Goal: Task Accomplishment & Management: Complete application form

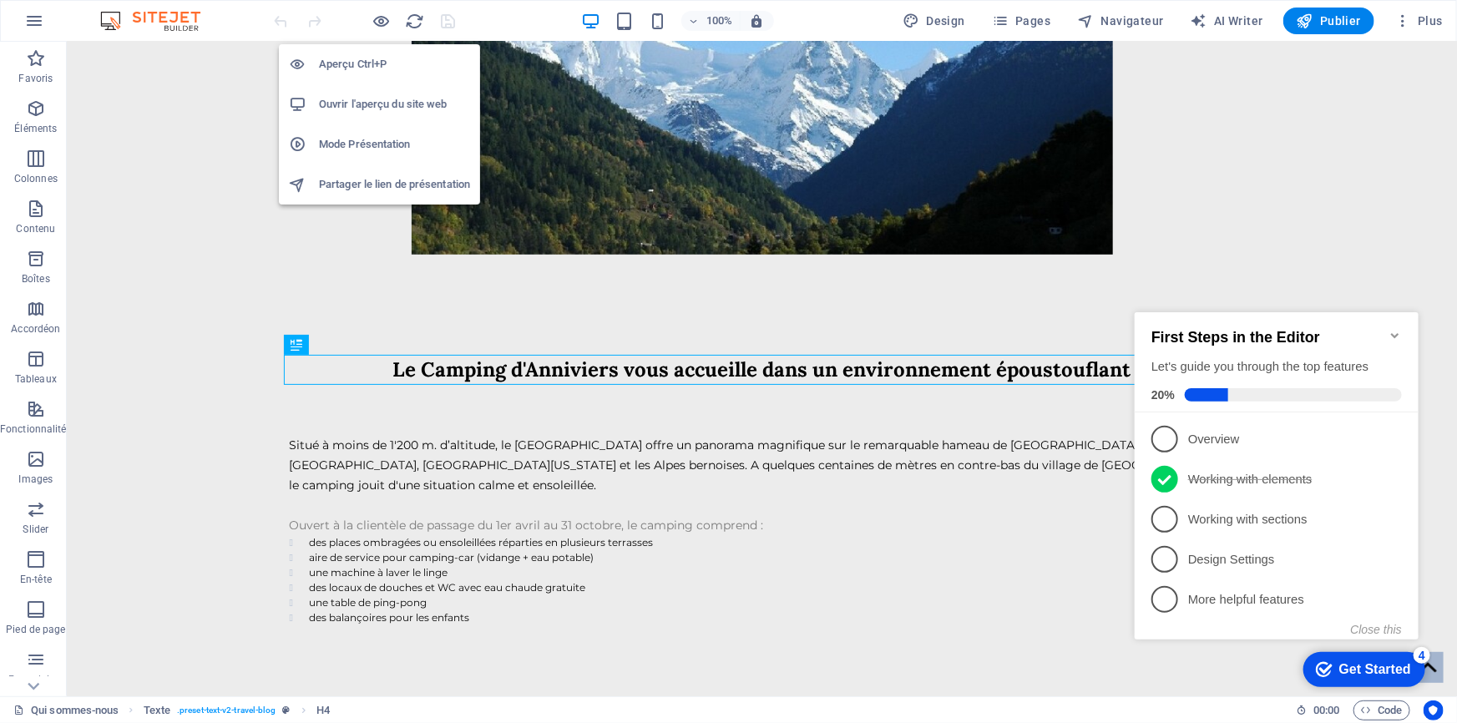
click at [374, 107] on h6 "Ouvrir l'aperçu du site web" at bounding box center [394, 104] width 151 height 20
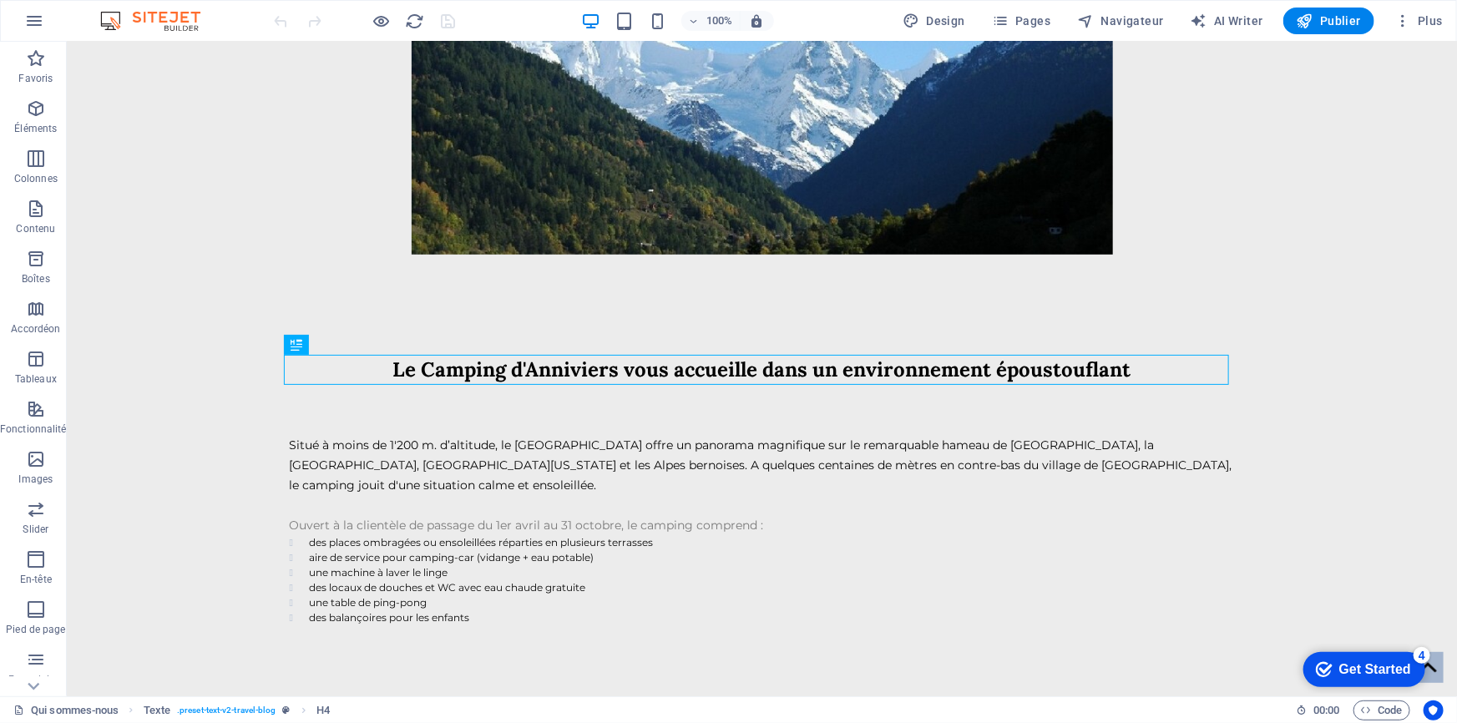
click at [1064, 19] on div "Design Pages Navigateur AI Writer Publier Plus" at bounding box center [1173, 21] width 554 height 27
click at [1038, 20] on span "Pages" at bounding box center [1021, 21] width 58 height 17
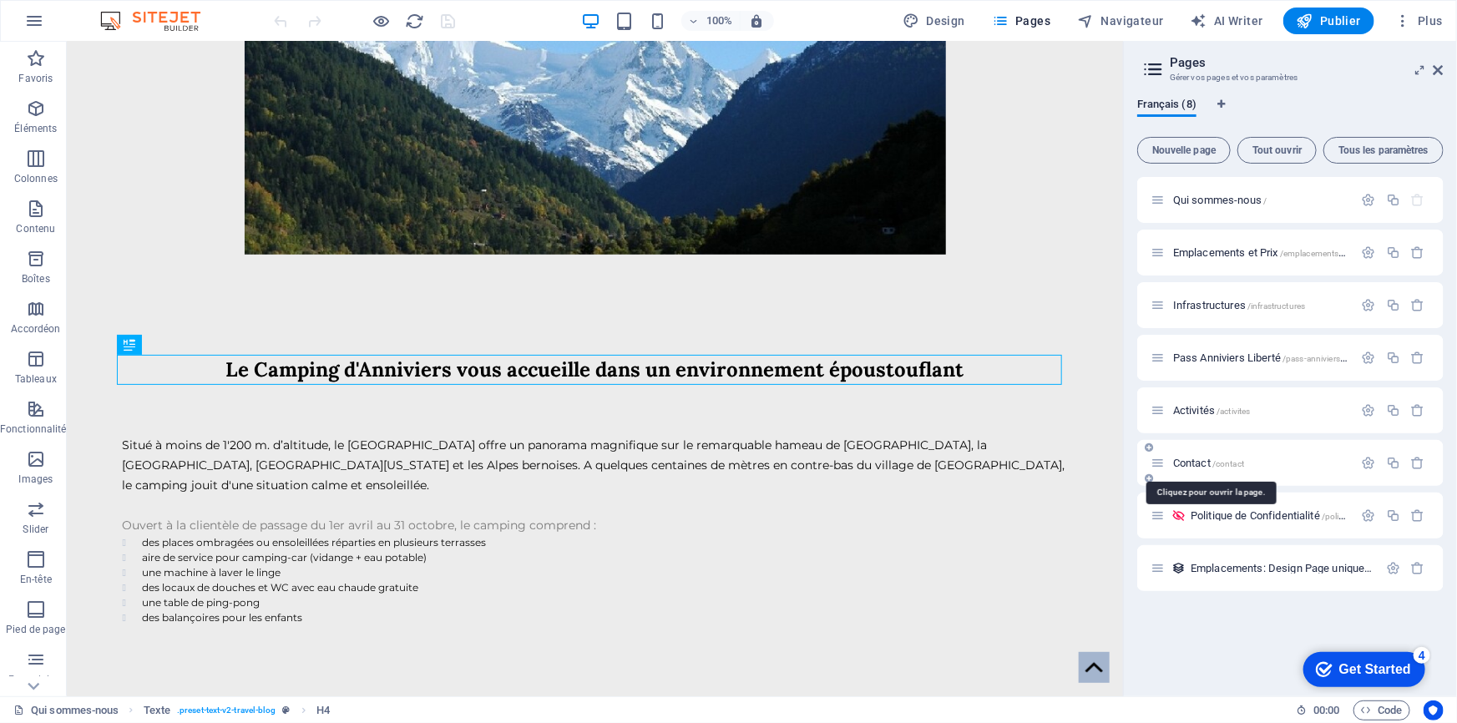
click at [1211, 461] on span "Contact /contact" at bounding box center [1208, 463] width 71 height 13
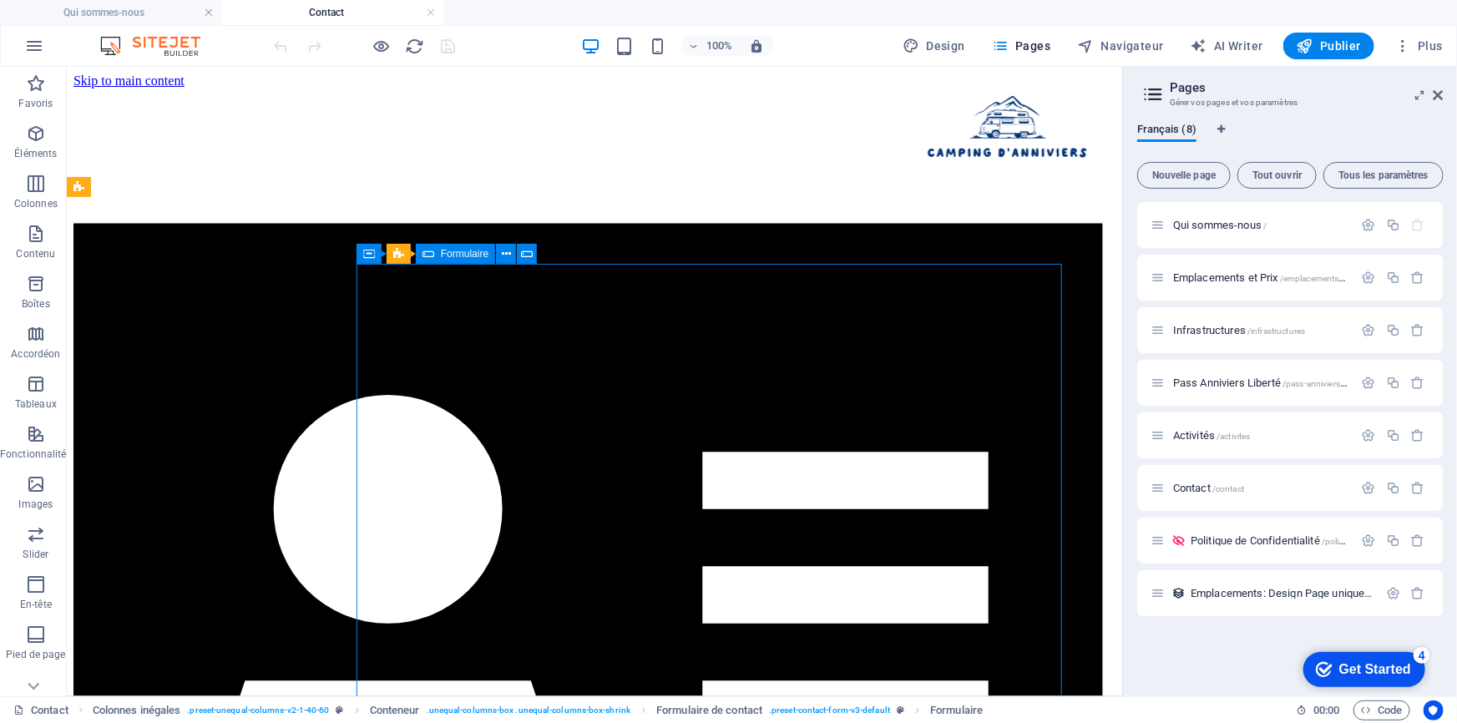
drag, startPoint x: 430, startPoint y: 258, endPoint x: 54, endPoint y: 199, distance: 380.4
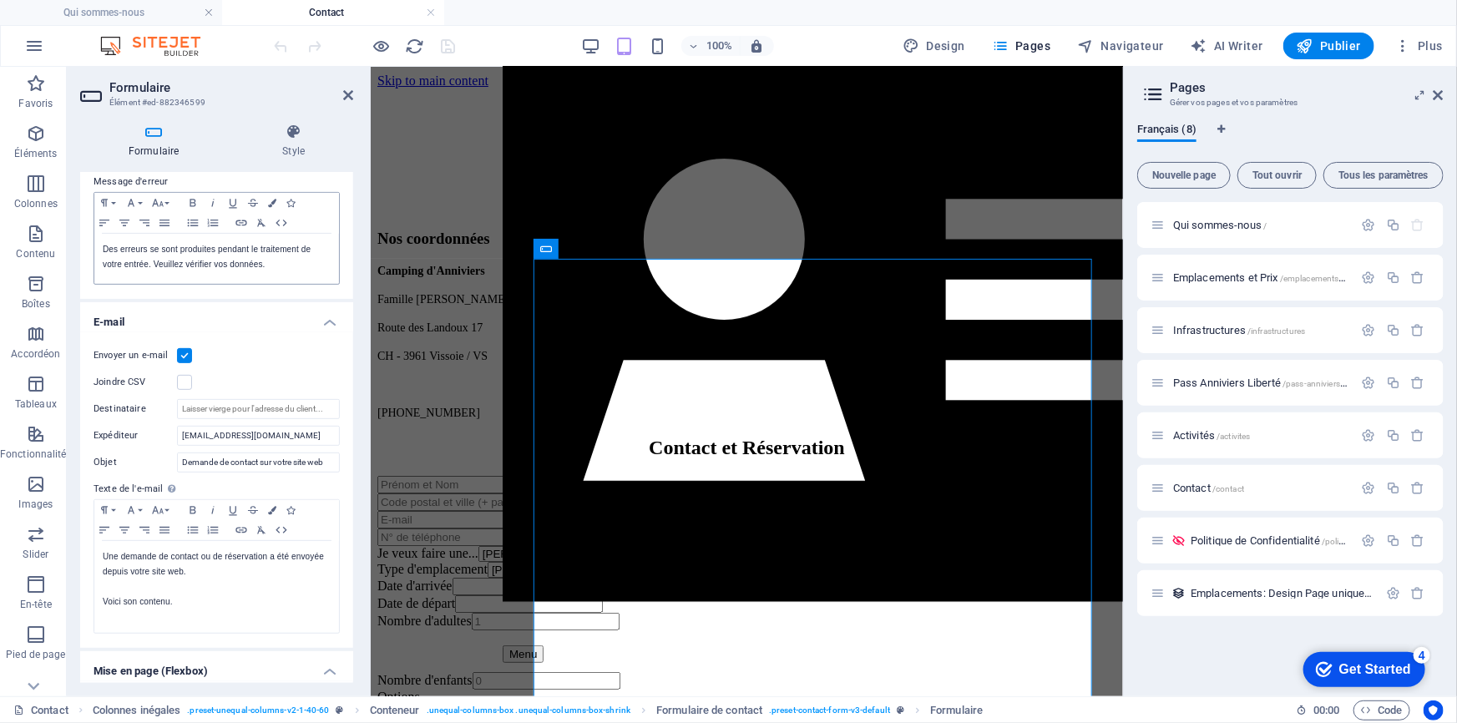
scroll to position [303, 0]
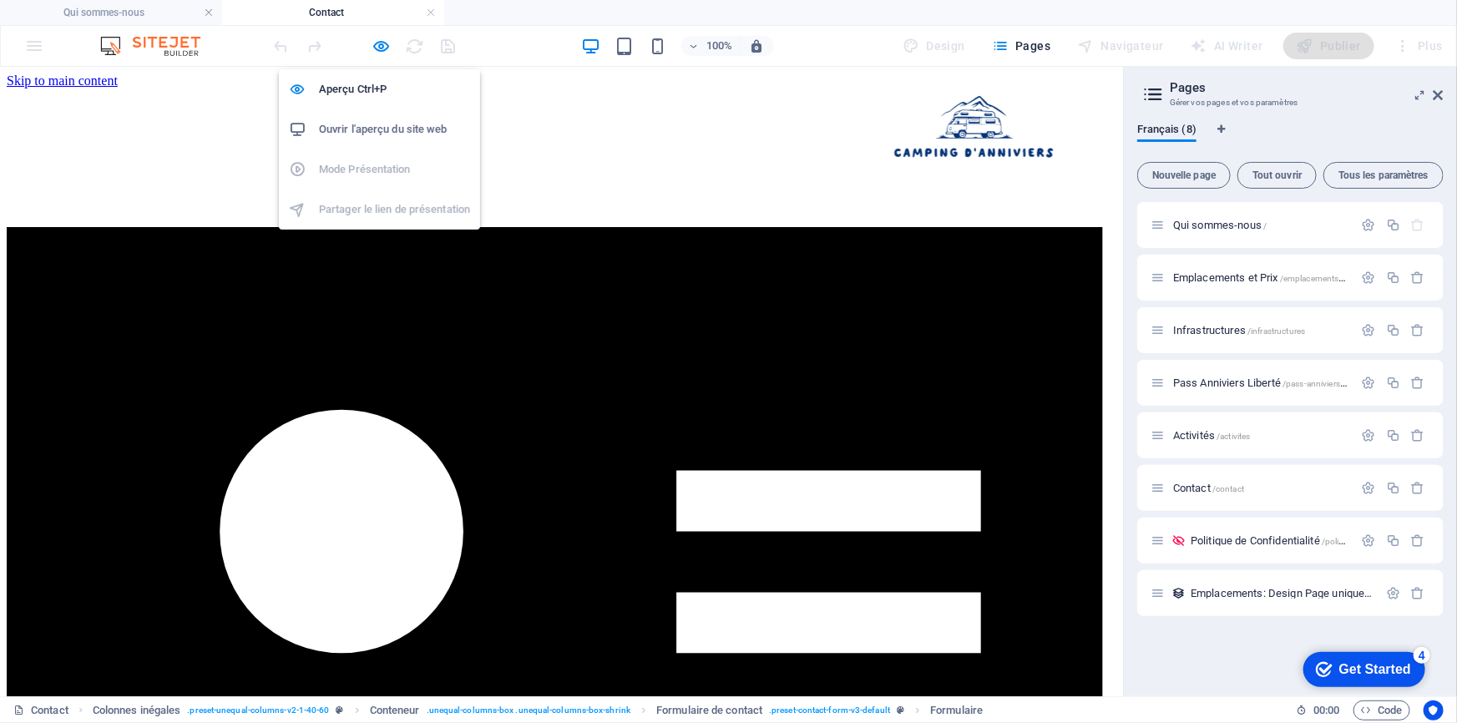
click at [375, 142] on li "Ouvrir l'aperçu du site web" at bounding box center [379, 129] width 201 height 40
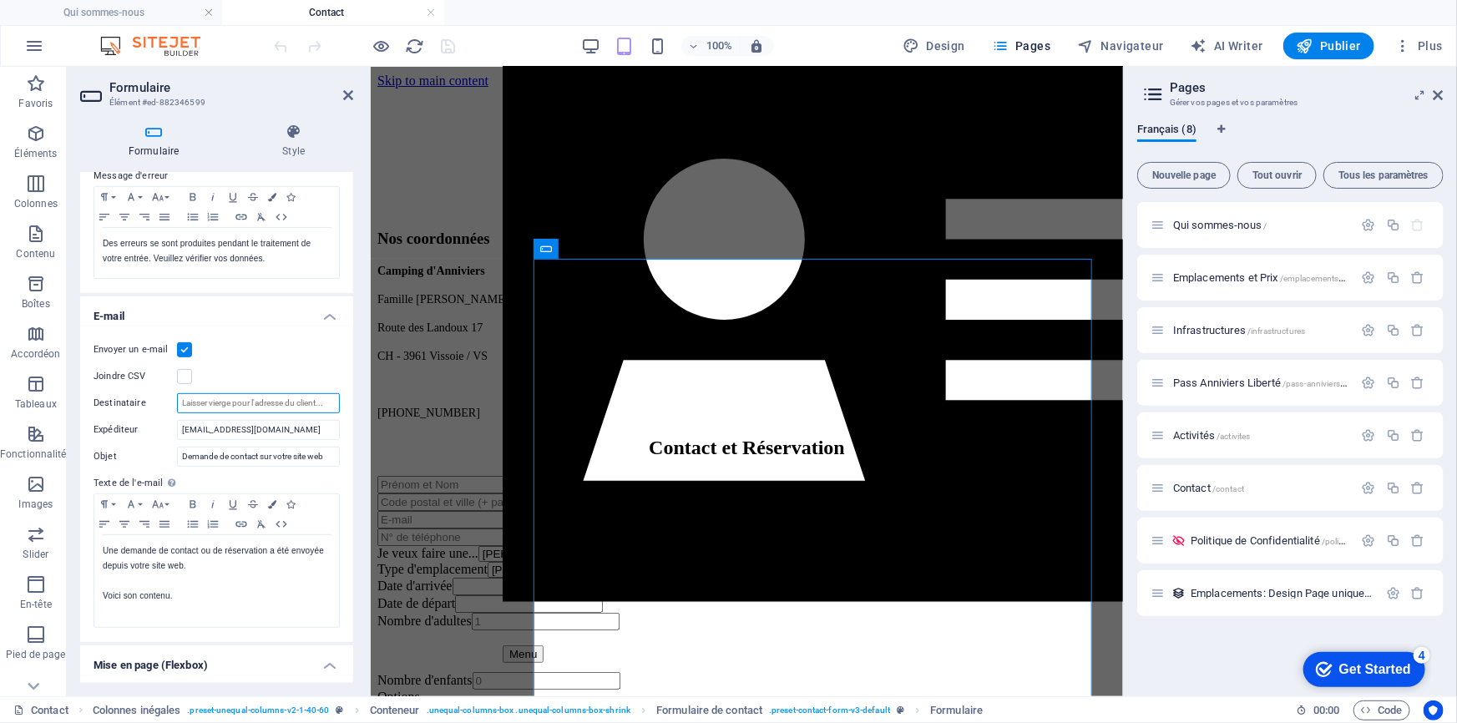
click at [217, 400] on input "Destinataire" at bounding box center [258, 403] width 163 height 20
click at [215, 400] on input "Destinataire" at bounding box center [258, 403] width 163 height 20
type input "[EMAIL_ADDRESS][DOMAIN_NAME]"
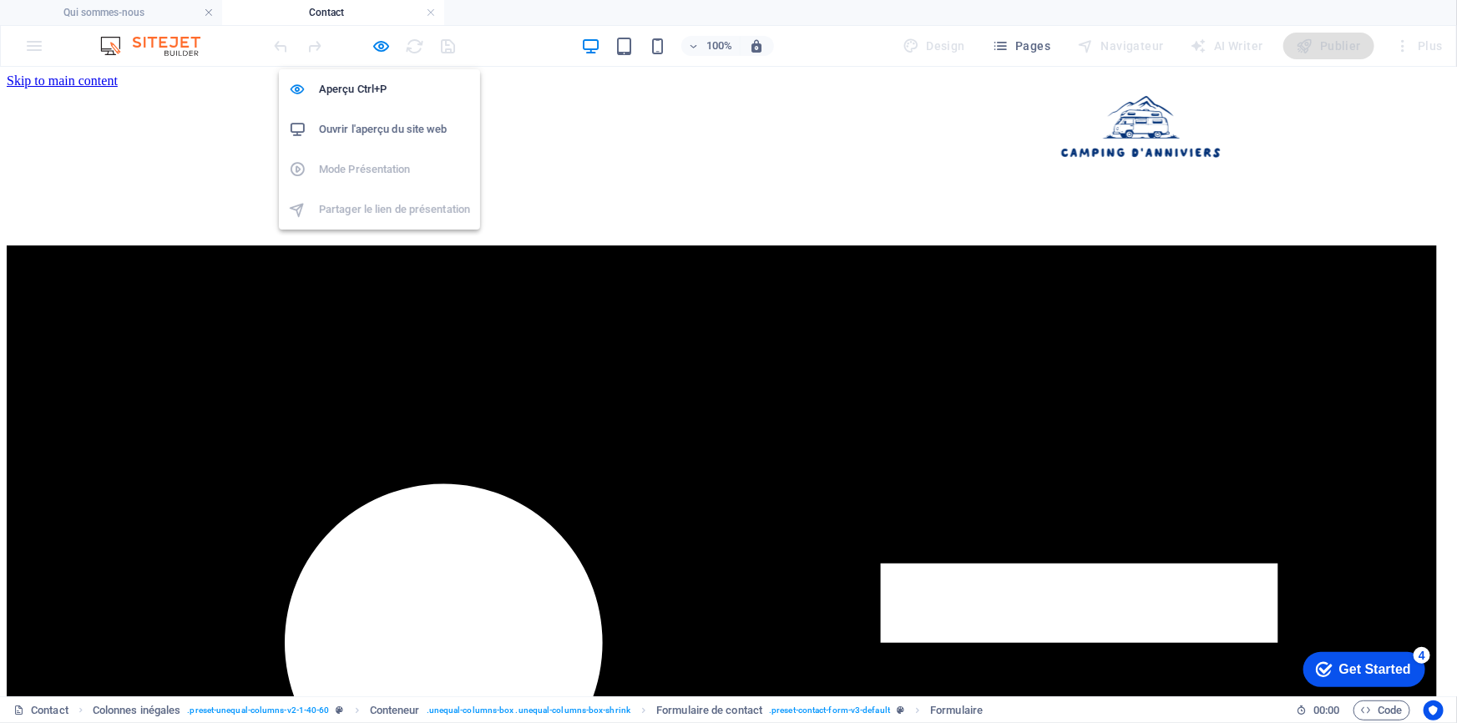
click at [367, 134] on h6 "Ouvrir l'aperçu du site web" at bounding box center [394, 129] width 151 height 20
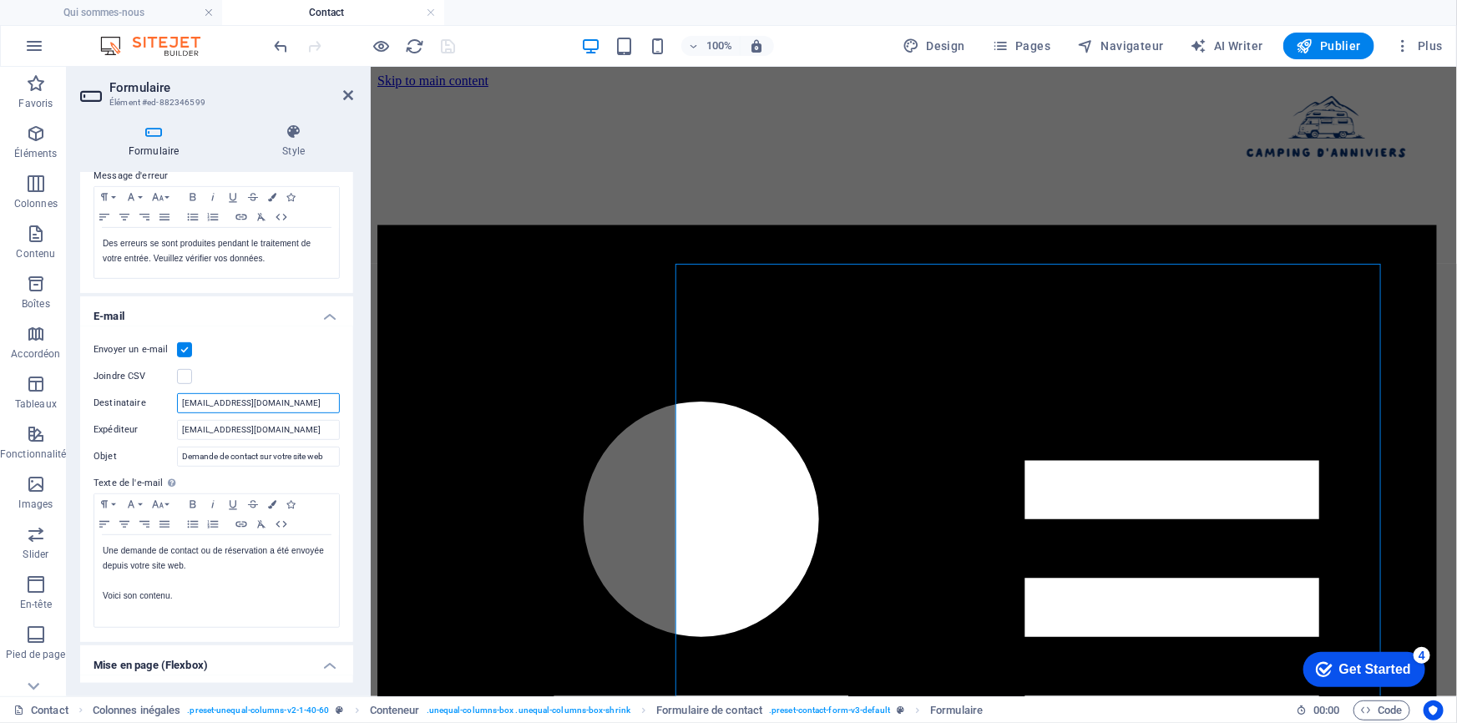
drag, startPoint x: 303, startPoint y: 403, endPoint x: 147, endPoint y: 398, distance: 156.2
click at [146, 398] on div "Destinataire [EMAIL_ADDRESS][DOMAIN_NAME]" at bounding box center [217, 403] width 246 height 20
type input "[EMAIL_ADDRESS][DOMAIN_NAME]"
click at [455, 50] on icon "save" at bounding box center [448, 46] width 19 height 19
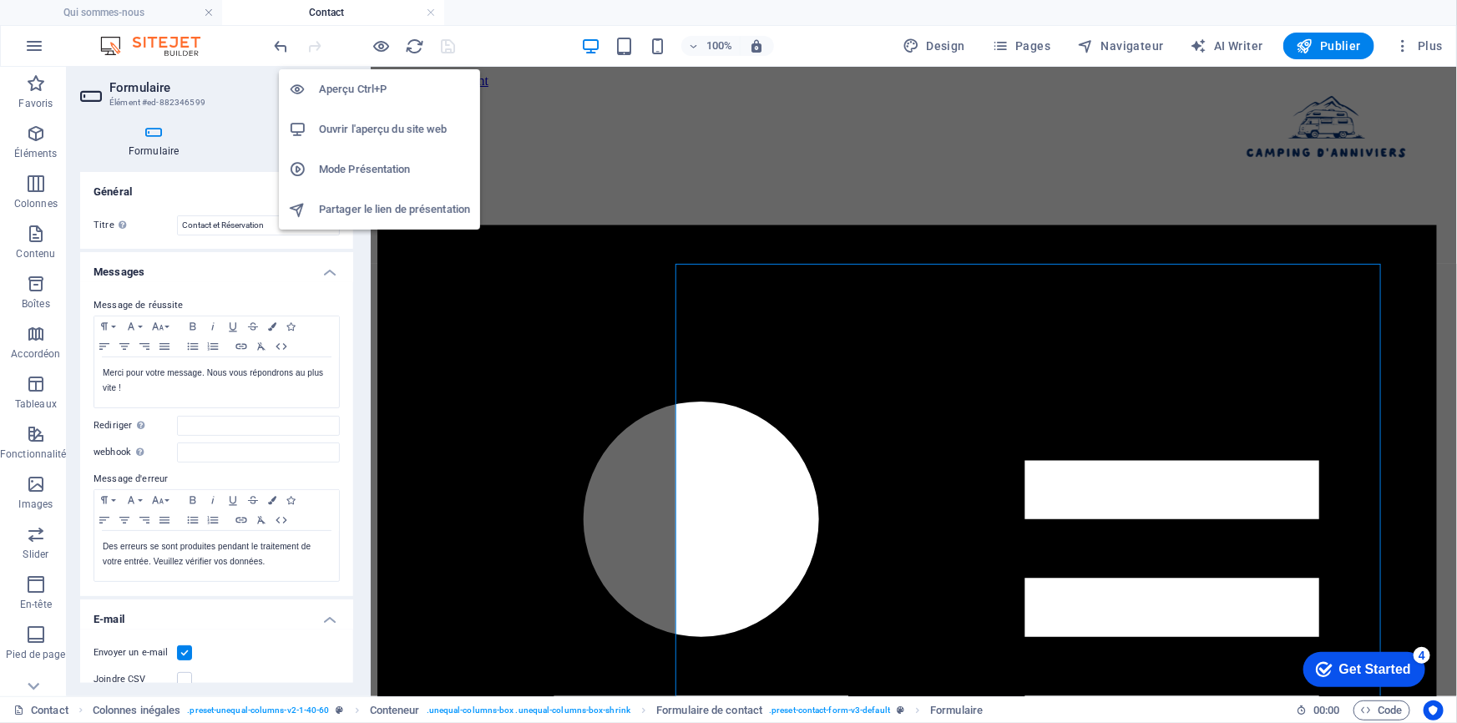
click at [369, 130] on h6 "Ouvrir l'aperçu du site web" at bounding box center [394, 129] width 151 height 20
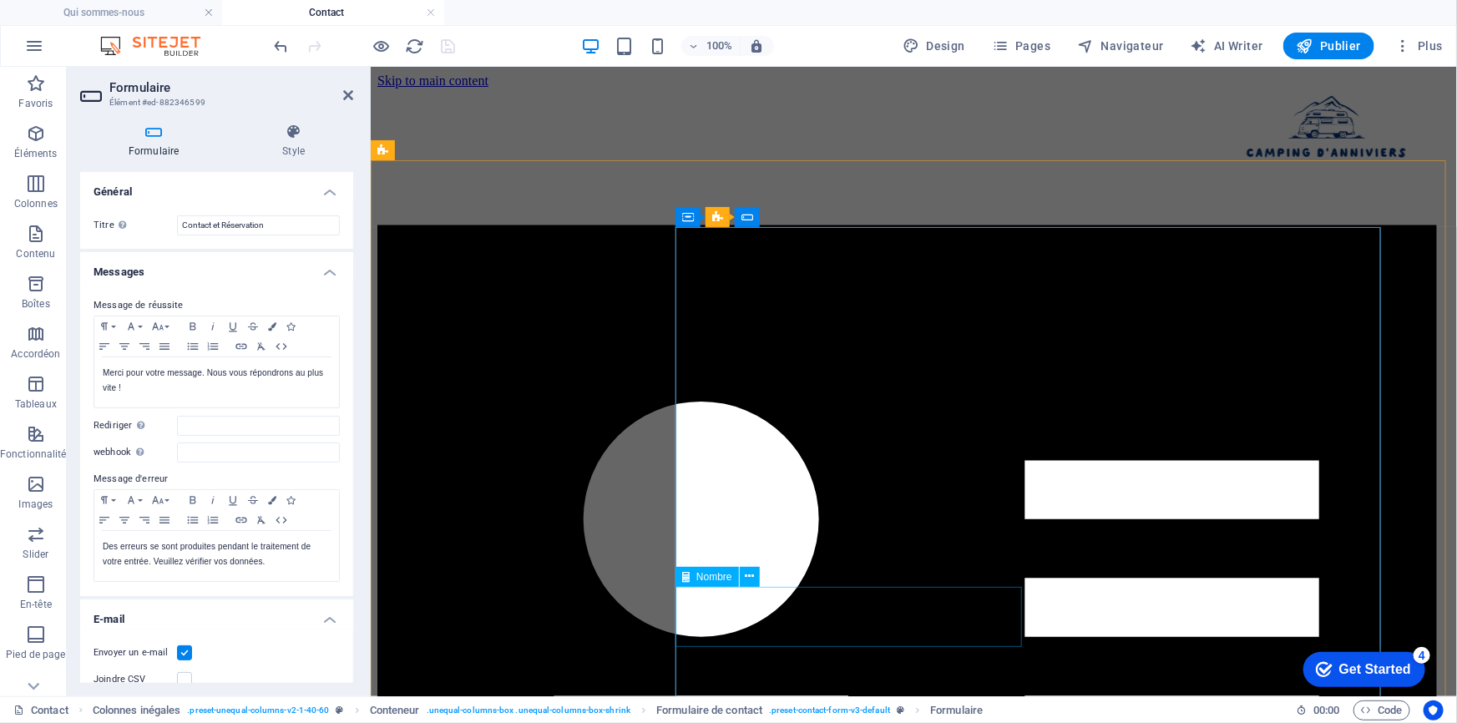
scroll to position [75, 0]
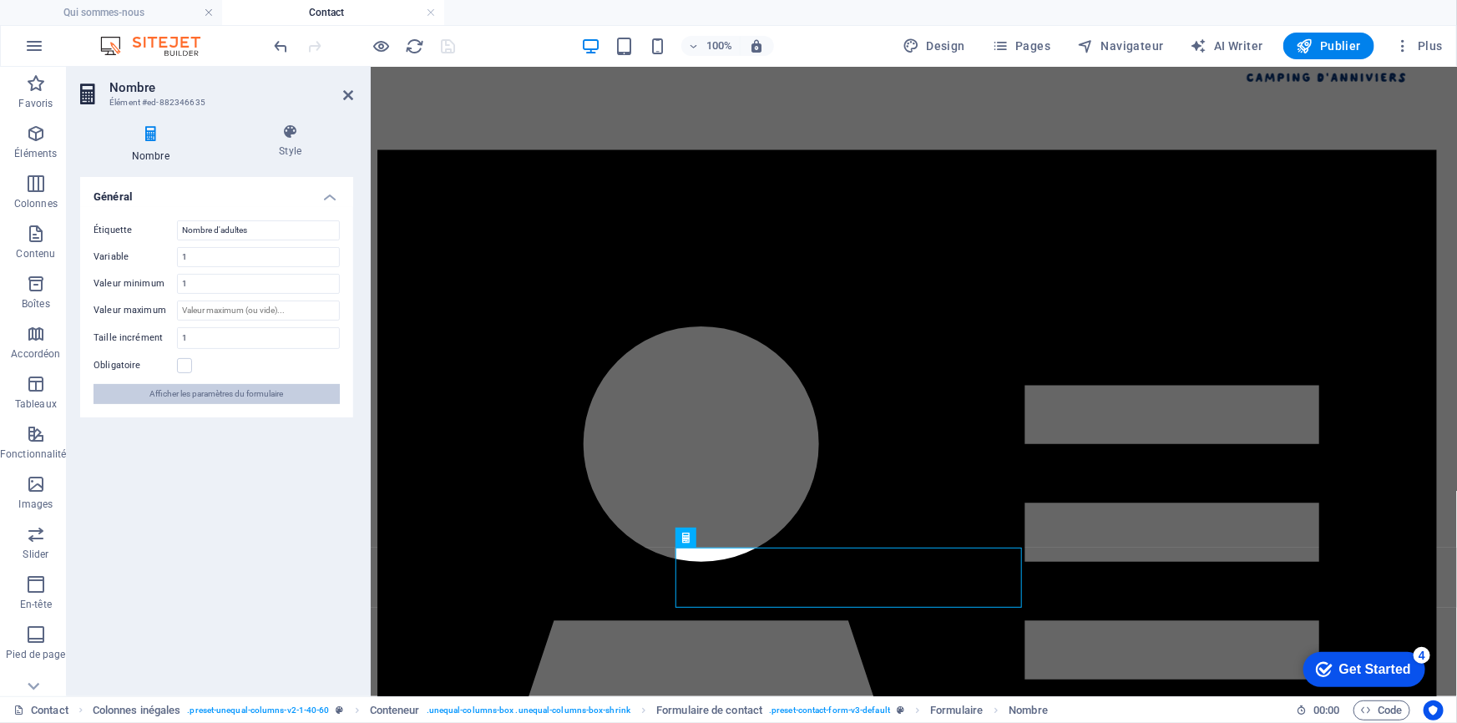
click at [185, 392] on span "Afficher les paramètres du formulaire" at bounding box center [217, 394] width 134 height 20
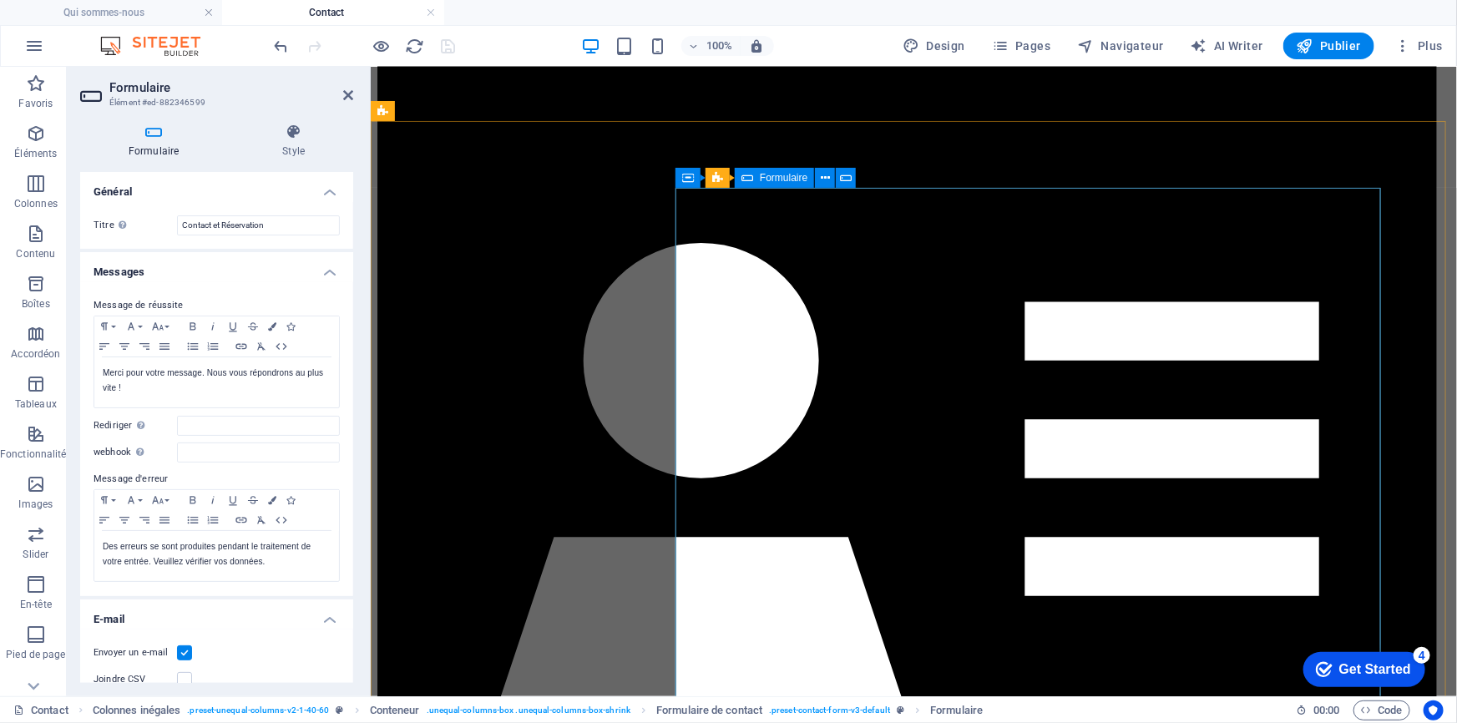
scroll to position [227, 0]
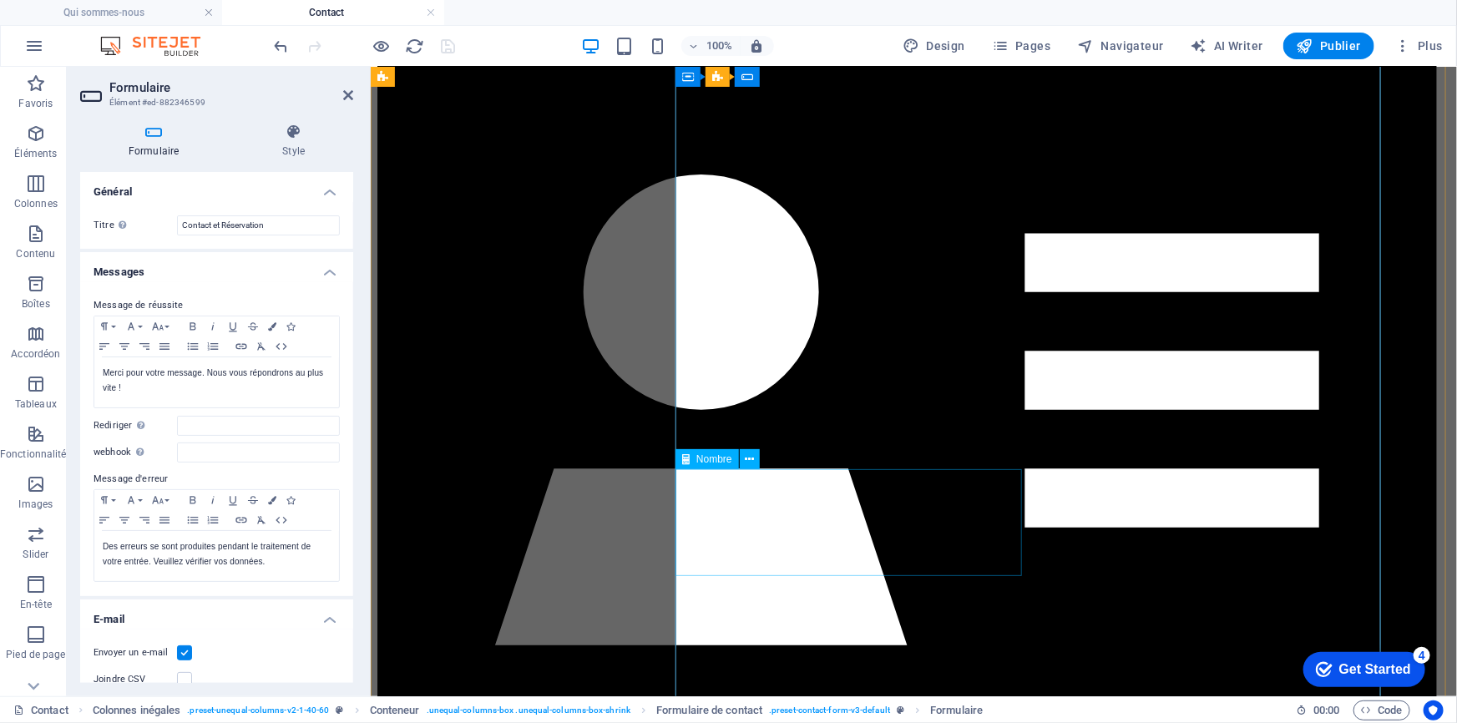
click at [717, 452] on div "Nombre" at bounding box center [707, 459] width 63 height 20
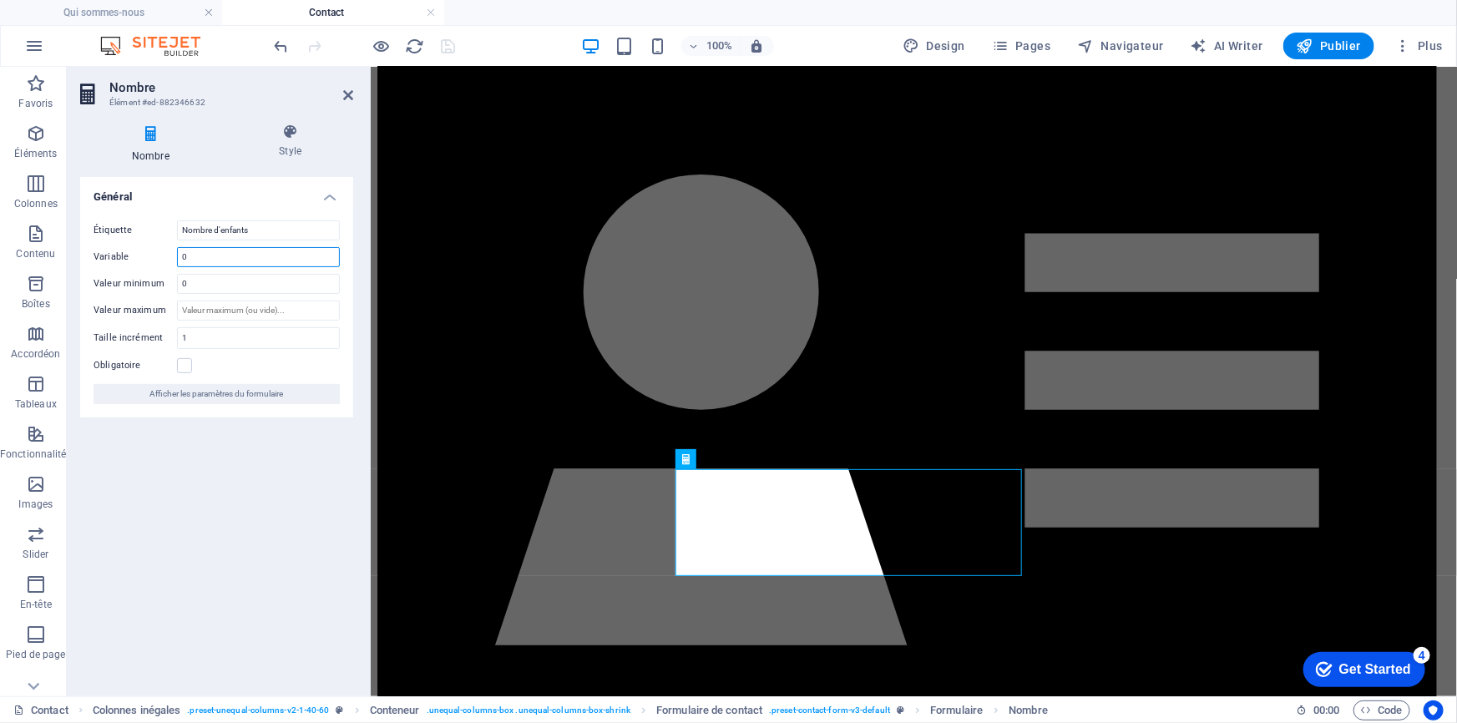
click at [195, 259] on input "0" at bounding box center [258, 257] width 163 height 20
drag, startPoint x: 195, startPoint y: 259, endPoint x: 181, endPoint y: 257, distance: 13.5
click at [181, 257] on input "0" at bounding box center [258, 257] width 163 height 20
type input "1"
click at [452, 43] on icon "save" at bounding box center [448, 46] width 19 height 19
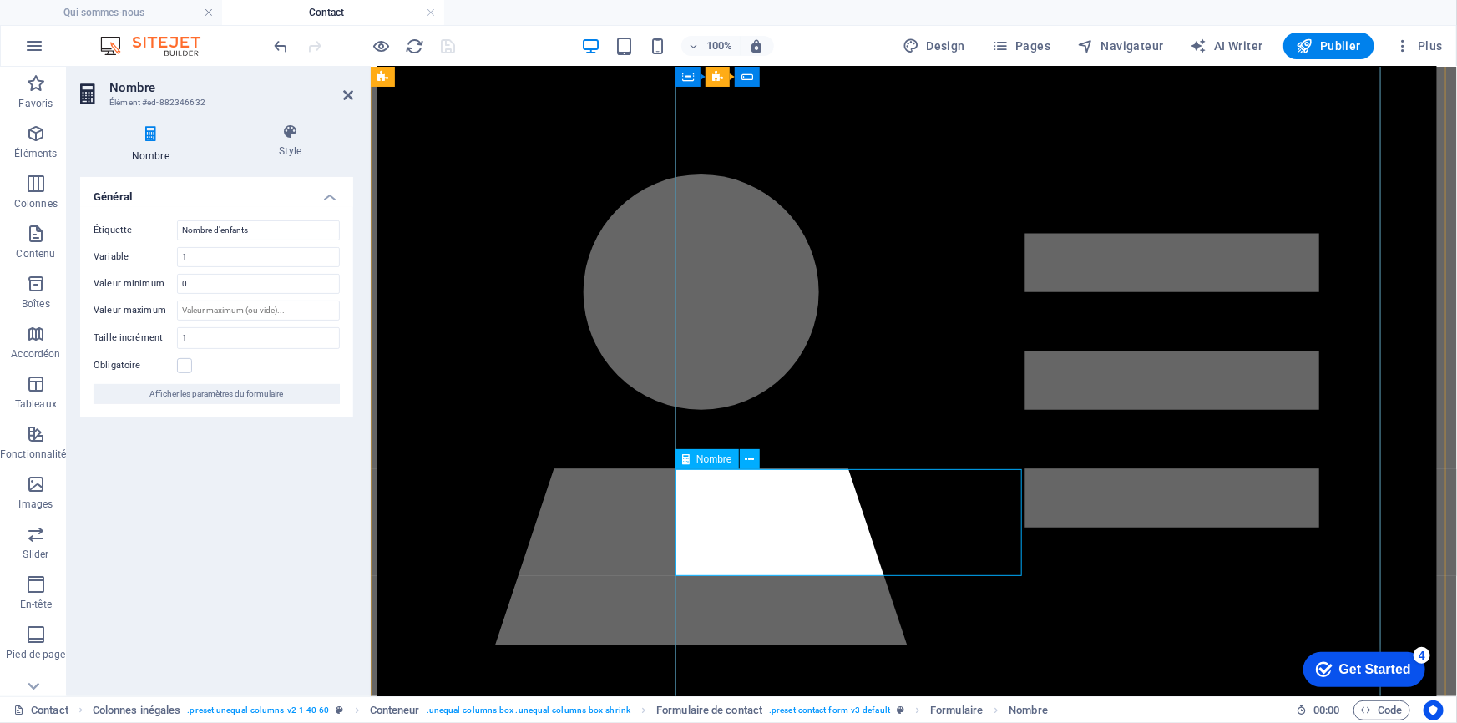
click at [727, 459] on span "Nombre" at bounding box center [714, 459] width 36 height 10
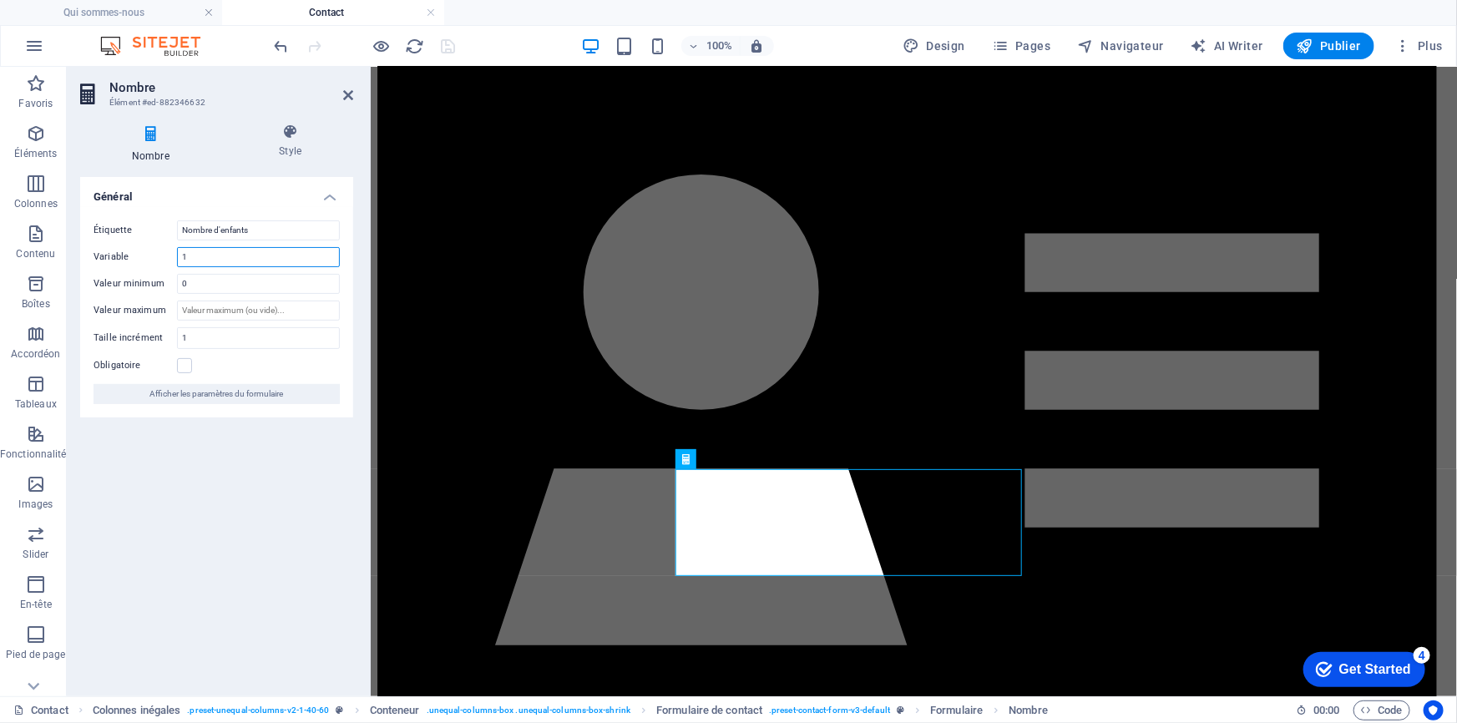
drag, startPoint x: 187, startPoint y: 256, endPoint x: 154, endPoint y: 251, distance: 33.8
click at [144, 259] on div "Variable 1" at bounding box center [217, 257] width 246 height 20
type input "0"
click at [308, 225] on input "Nombre d'enfants" at bounding box center [258, 230] width 163 height 20
type input "Nombre d'enfants *"
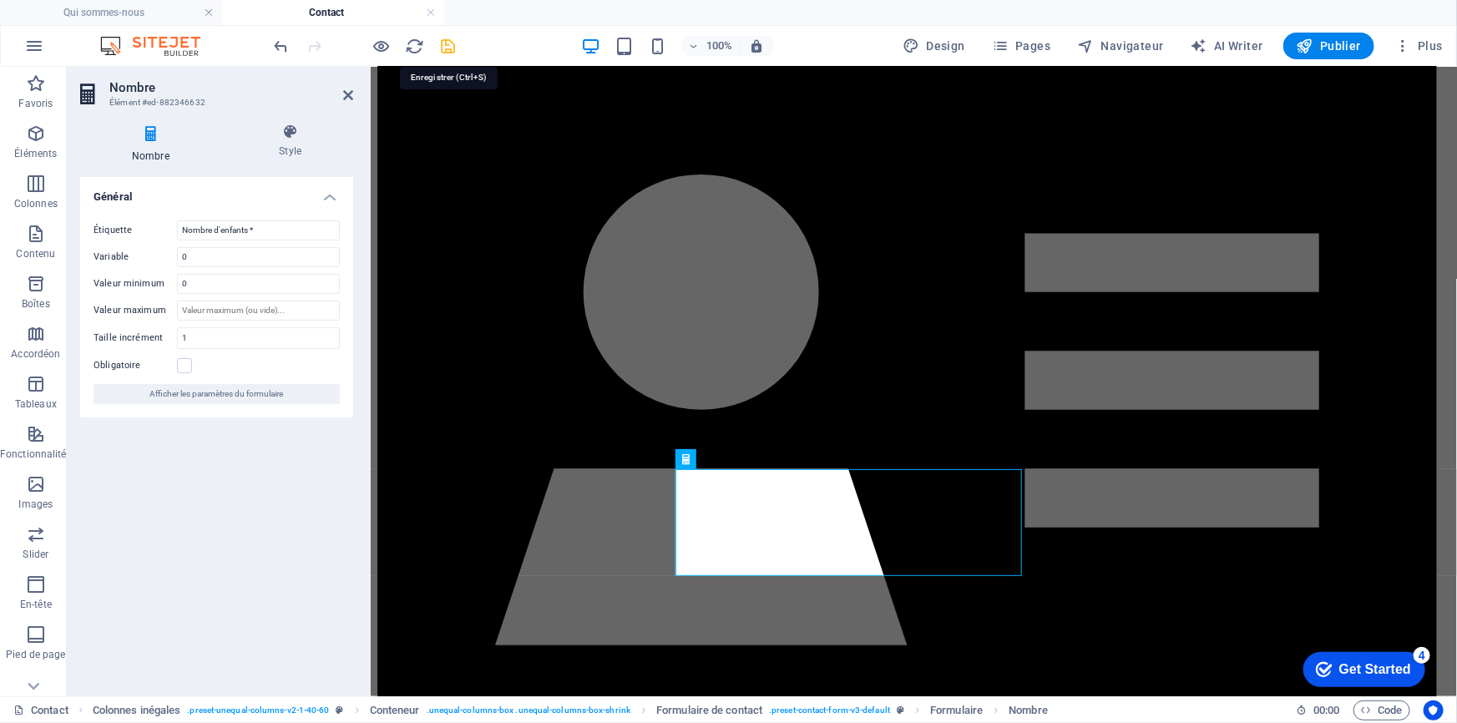
click at [445, 48] on icon "save" at bounding box center [448, 46] width 19 height 19
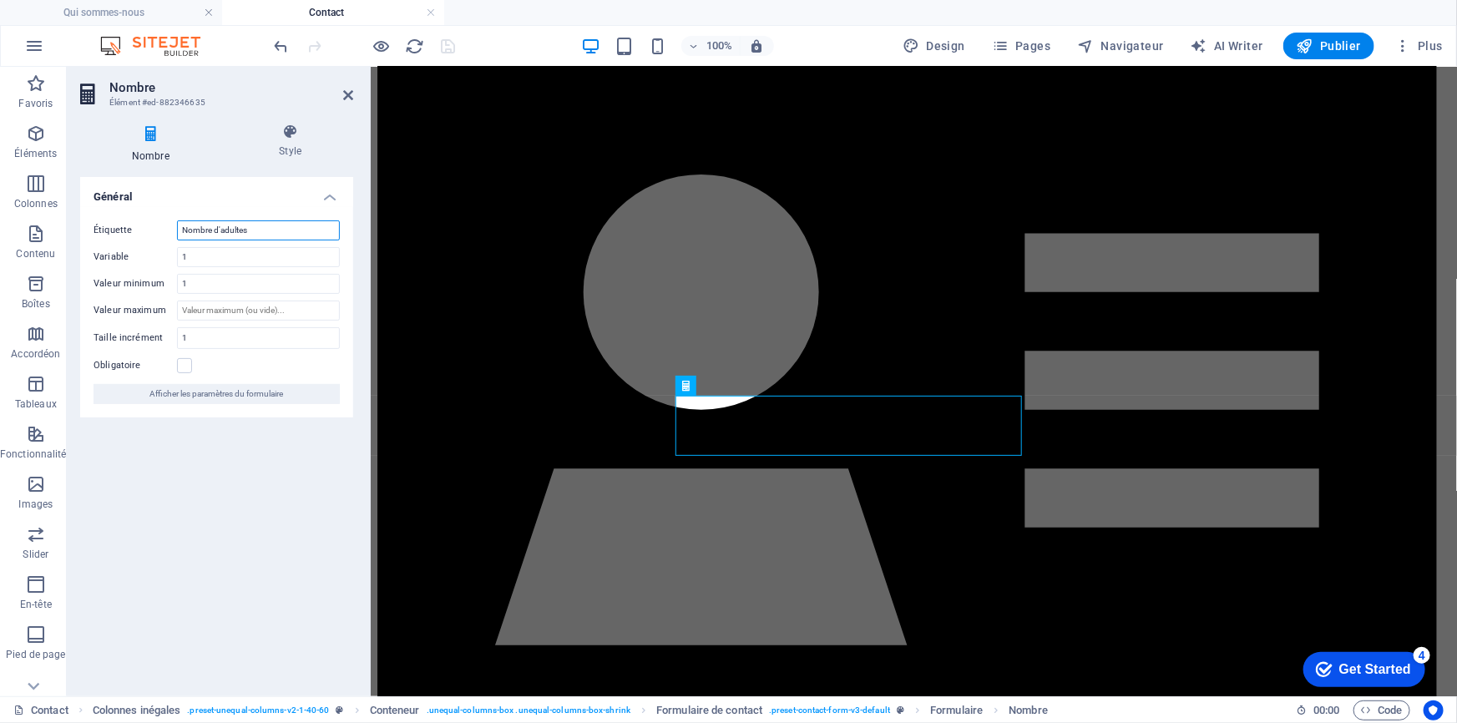
click at [261, 224] on input "Nombre d'adultes" at bounding box center [258, 230] width 163 height 20
type input "Nombre d'adultes *"
click at [448, 48] on icon "save" at bounding box center [448, 46] width 19 height 19
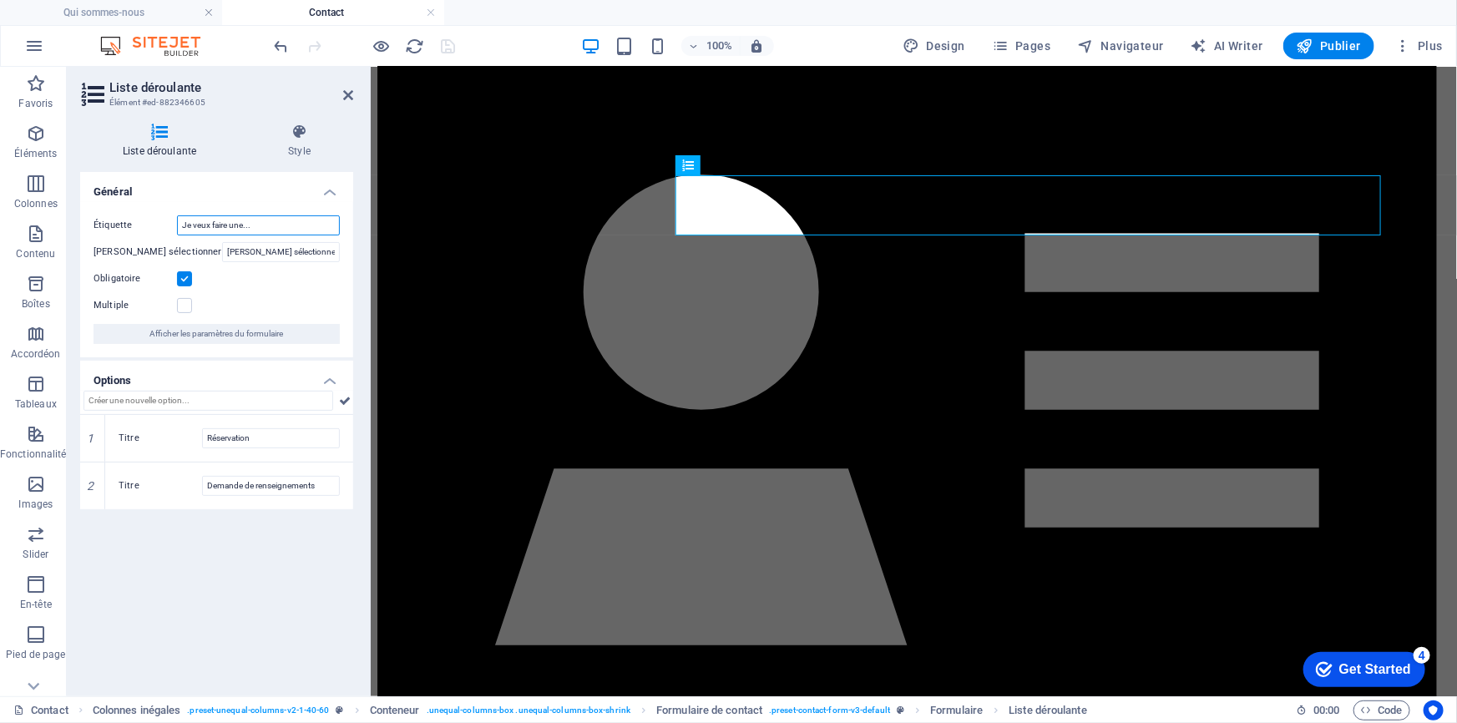
click at [277, 227] on input "Je veux faire une..." at bounding box center [258, 225] width 163 height 20
type input "Je veux faire une... *"
click at [446, 44] on icon "save" at bounding box center [448, 46] width 19 height 19
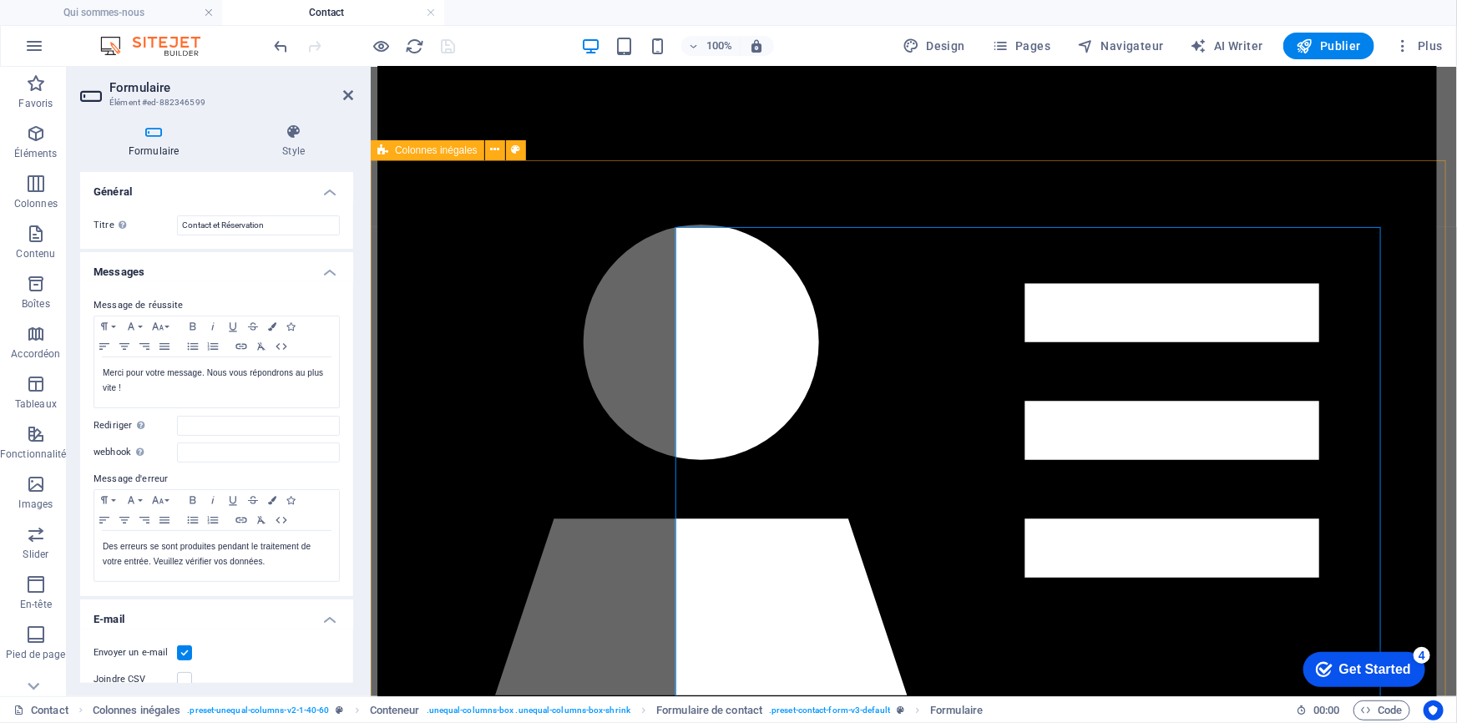
scroll to position [0, 0]
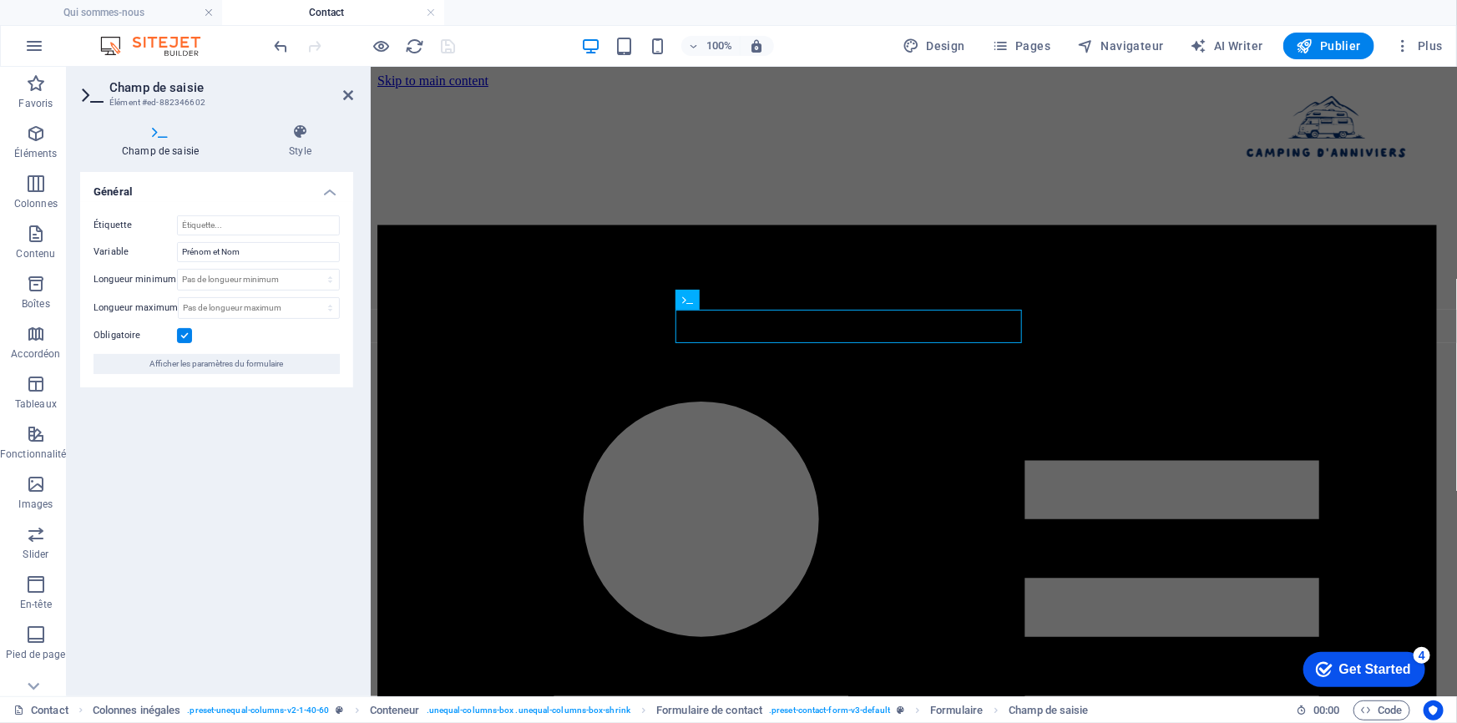
click at [286, 240] on div "Étiquette Variable Prénom et Nom Longueur minimum Pas de longueur minimum carac…" at bounding box center [216, 294] width 273 height 185
click at [286, 254] on input "Prénom et Nom" at bounding box center [258, 252] width 163 height 20
type input "Prénom et Nom *"
click at [448, 48] on icon "save" at bounding box center [448, 46] width 19 height 19
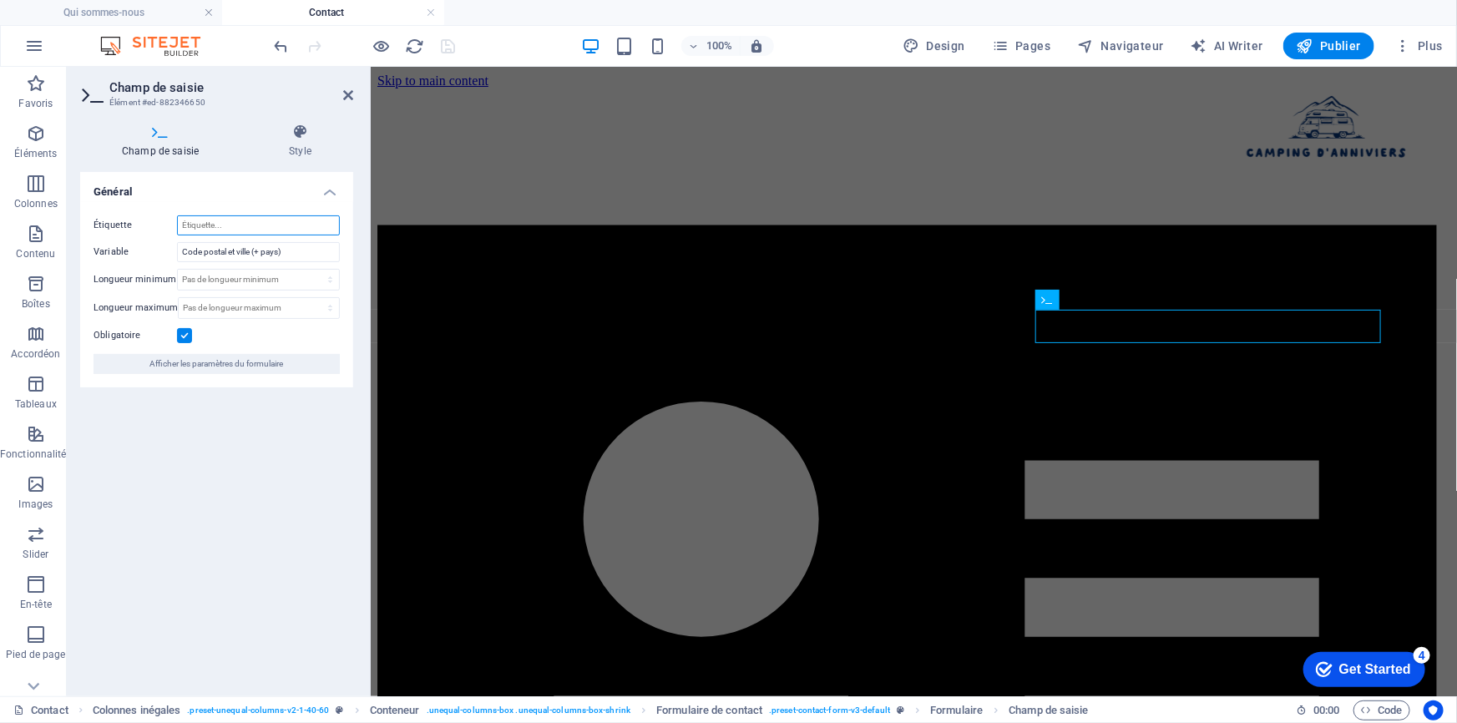
click at [281, 219] on input "Étiquette" at bounding box center [258, 225] width 163 height 20
drag, startPoint x: 298, startPoint y: 251, endPoint x: 362, endPoint y: 243, distance: 63.9
click at [301, 249] on input "Code postal et ville (+ pays)" at bounding box center [258, 252] width 163 height 20
drag, startPoint x: 281, startPoint y: 249, endPoint x: 352, endPoint y: 235, distance: 72.4
click at [283, 247] on input "Code postal et ville (+ pays) *" at bounding box center [258, 252] width 163 height 20
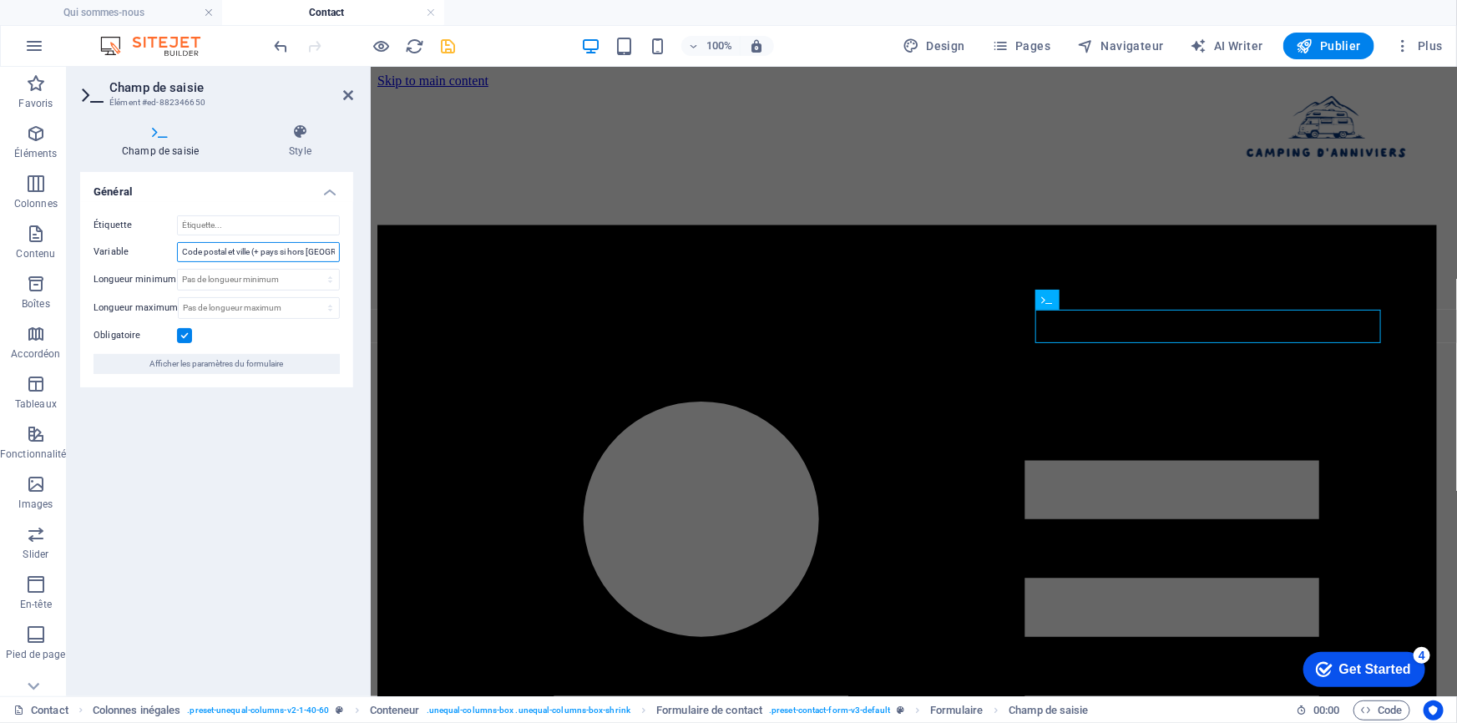
type input "Code postal et ville (+ pays si hors [GEOGRAPHIC_DATA]) *"
click at [453, 53] on icon "save" at bounding box center [448, 46] width 19 height 19
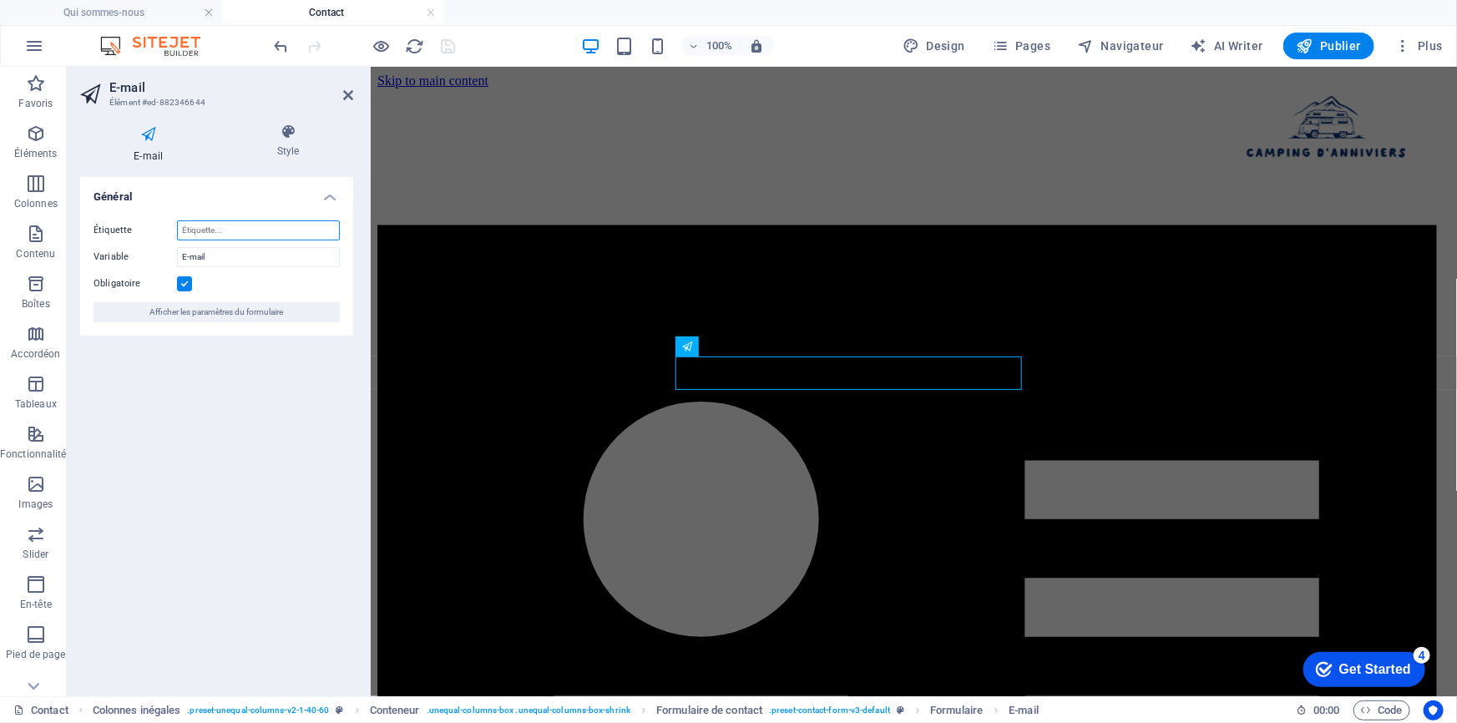
click at [283, 229] on input "Étiquette" at bounding box center [258, 230] width 163 height 20
click at [286, 261] on input "E-mail" at bounding box center [258, 257] width 163 height 20
type input "E-mail *"
click at [450, 49] on icon "save" at bounding box center [448, 46] width 19 height 19
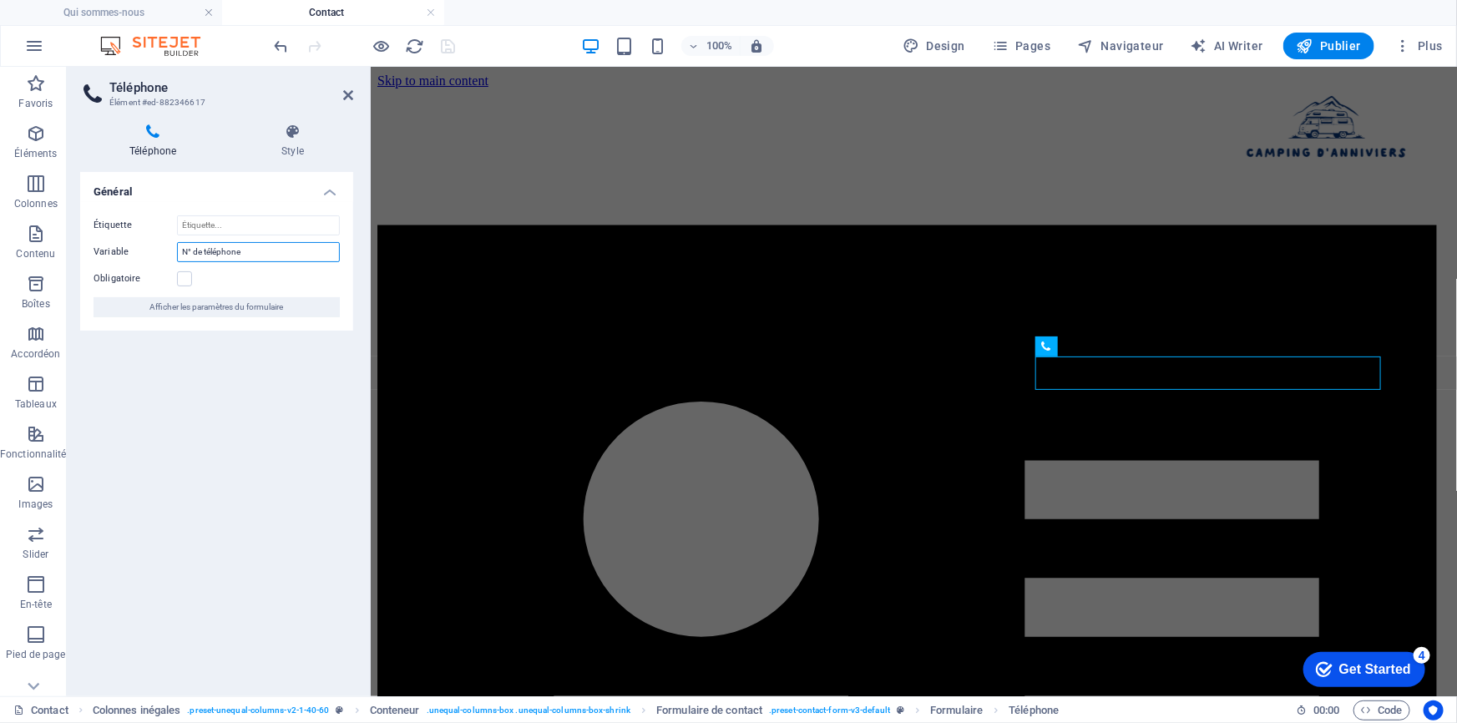
click at [261, 259] on input "N° de téléphone" at bounding box center [258, 252] width 163 height 20
type input "N° de téléphone *"
drag, startPoint x: 173, startPoint y: 275, endPoint x: 182, endPoint y: 274, distance: 9.2
click at [175, 275] on label "Obligatoire" at bounding box center [136, 279] width 84 height 20
click at [0, 0] on input "Obligatoire" at bounding box center [0, 0] width 0 height 0
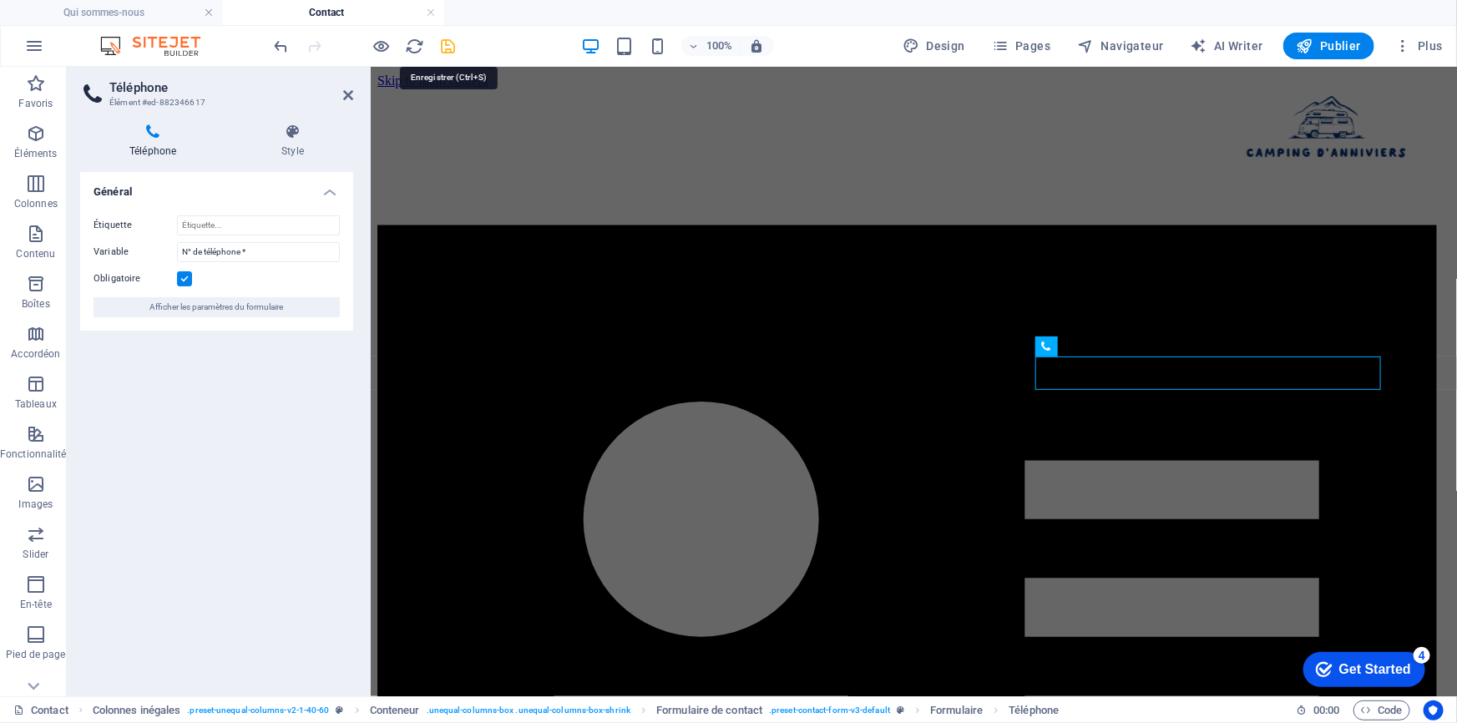
click at [446, 51] on icon "save" at bounding box center [448, 46] width 19 height 19
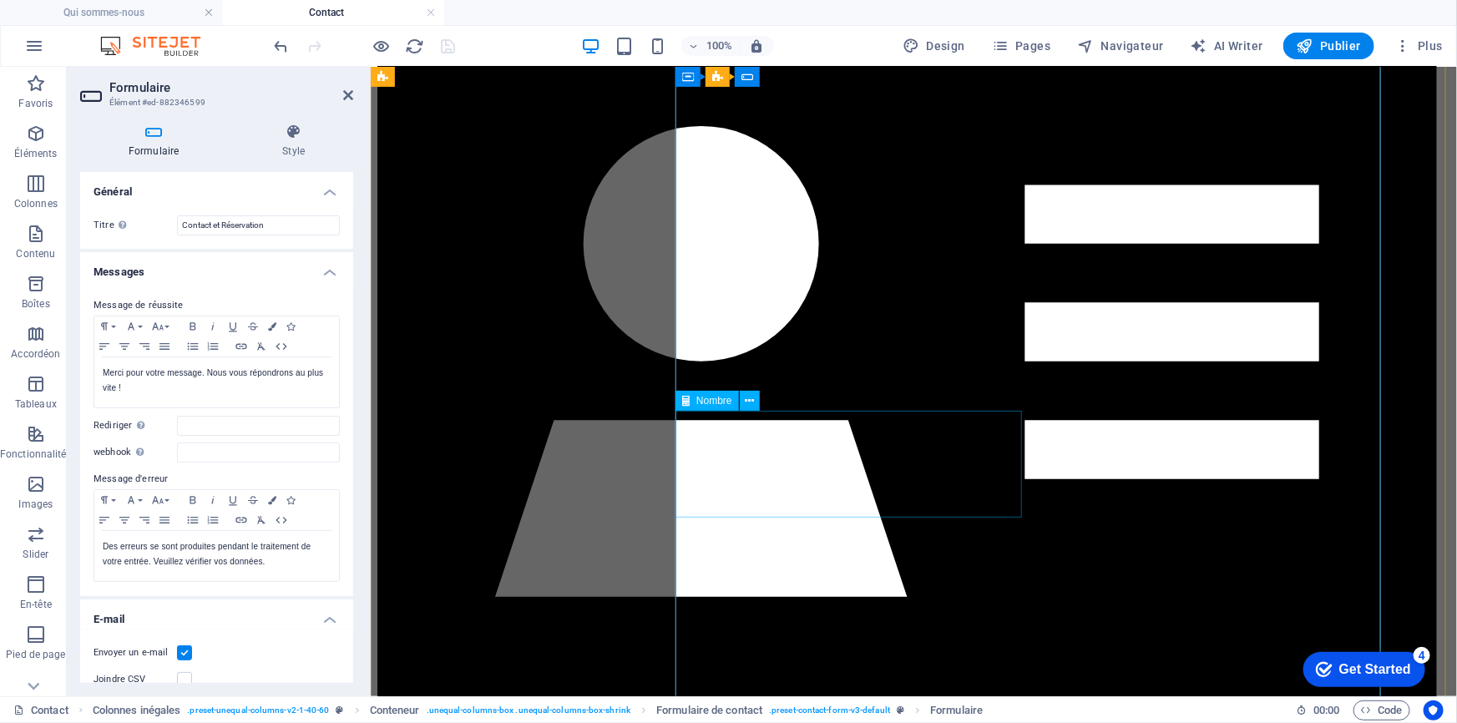
scroll to position [303, 0]
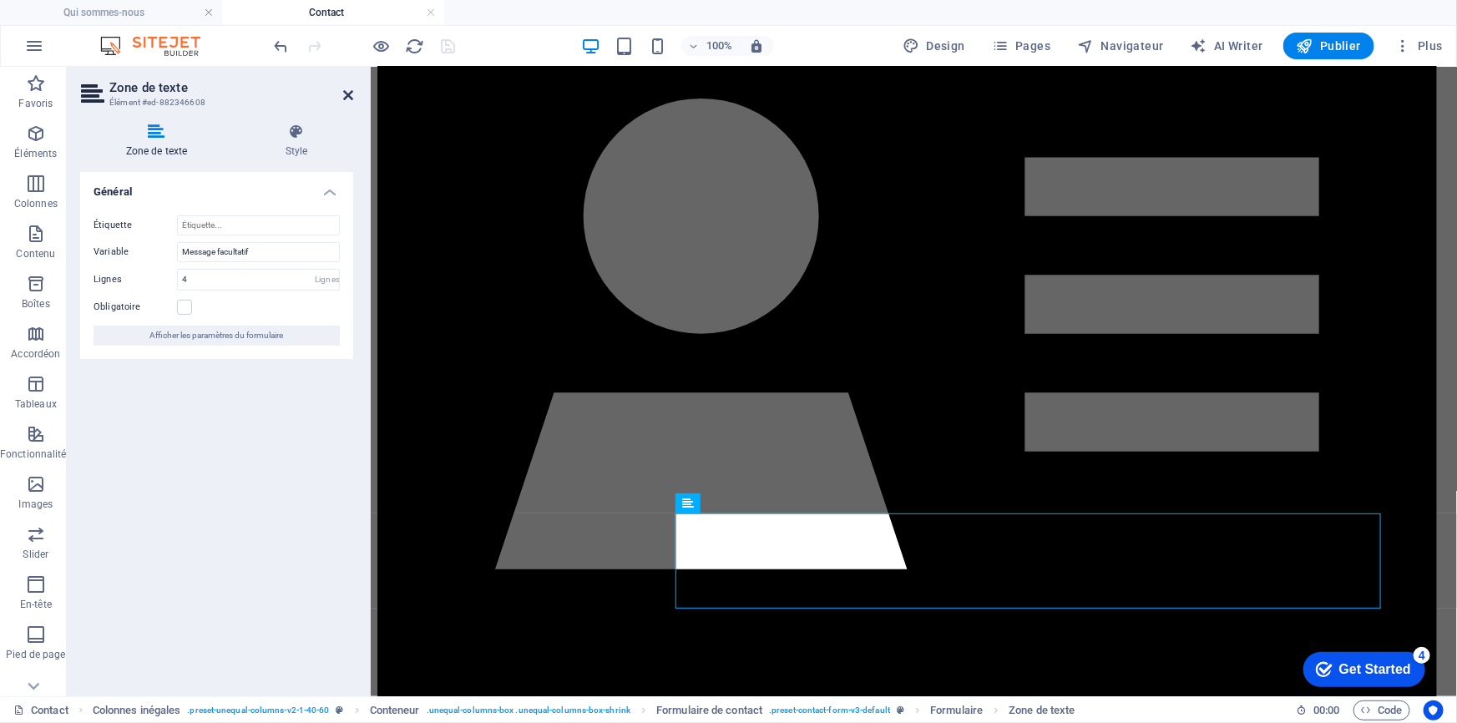
click at [352, 91] on icon at bounding box center [348, 95] width 10 height 13
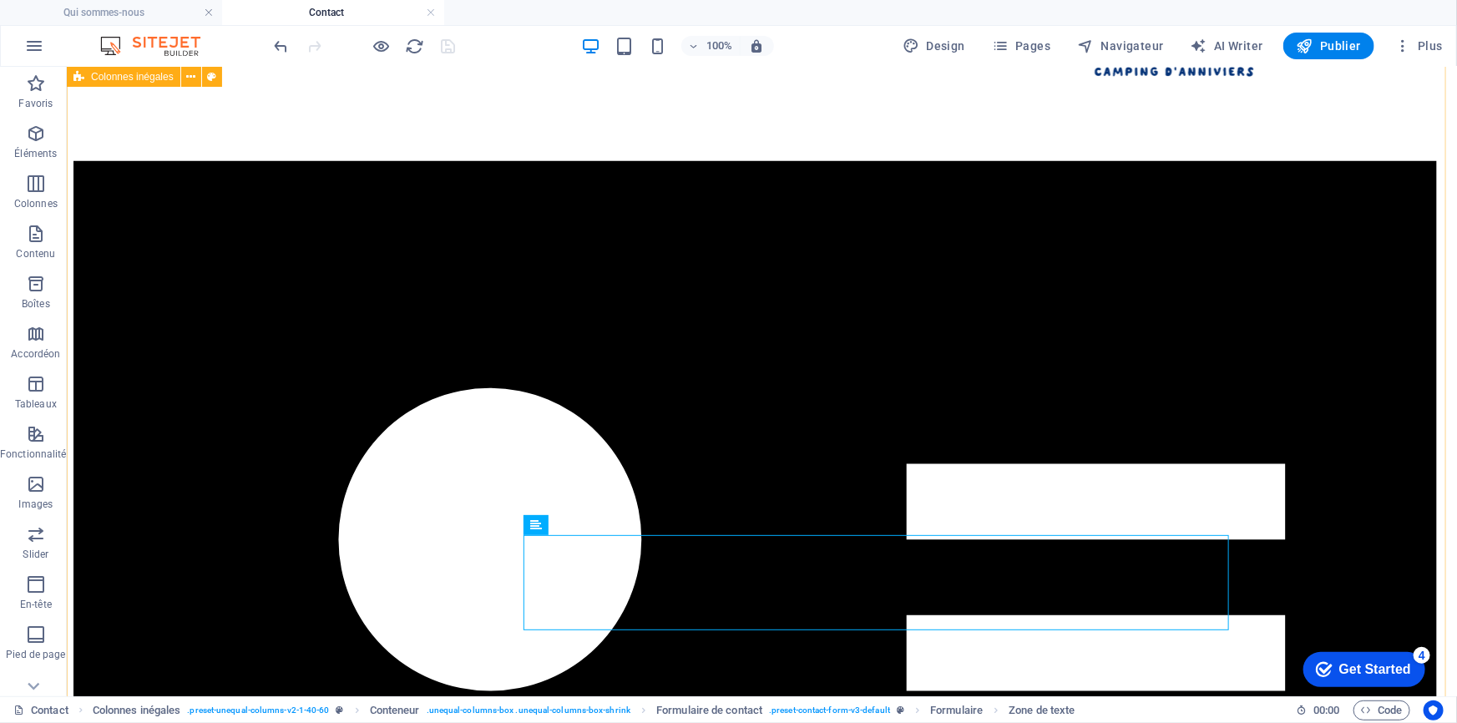
scroll to position [0, 0]
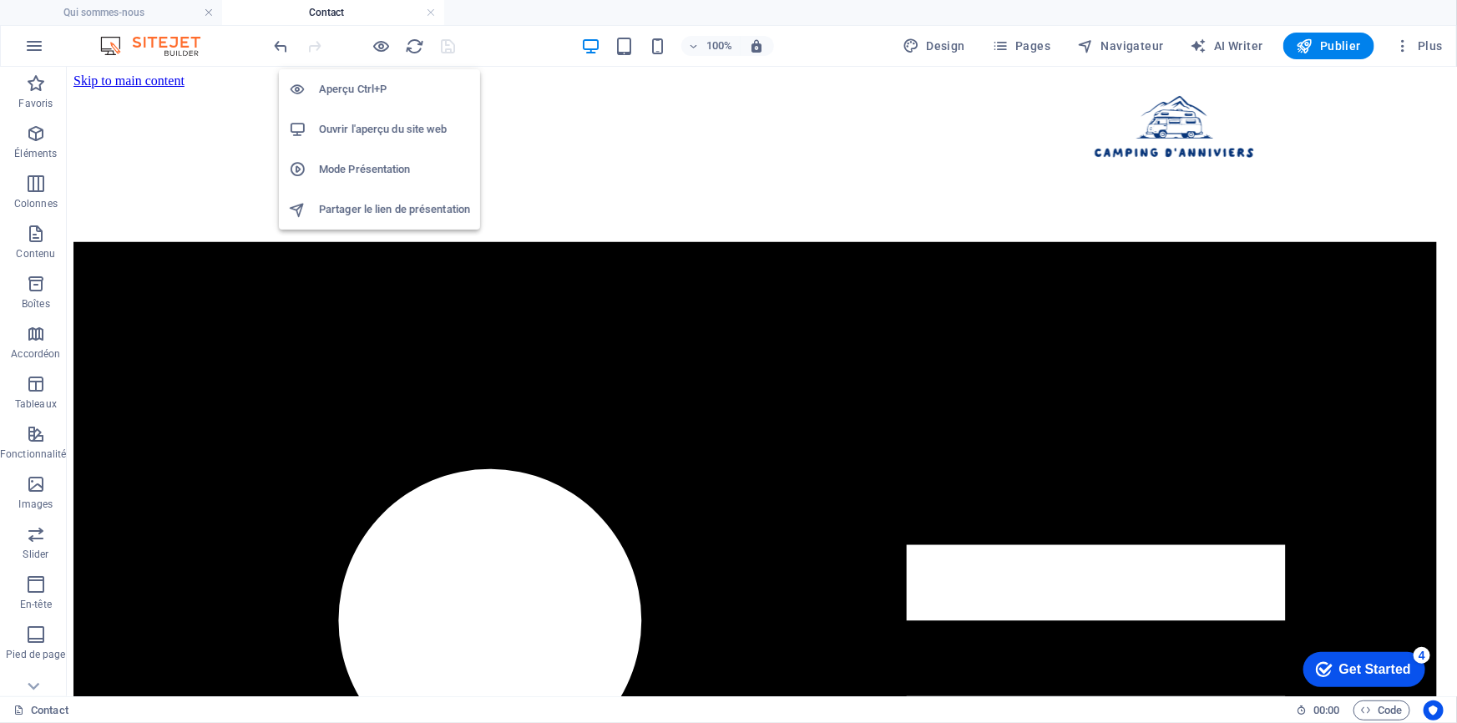
click at [374, 130] on h6 "Ouvrir l'aperçu du site web" at bounding box center [394, 129] width 151 height 20
